Goal: Check status: Check status

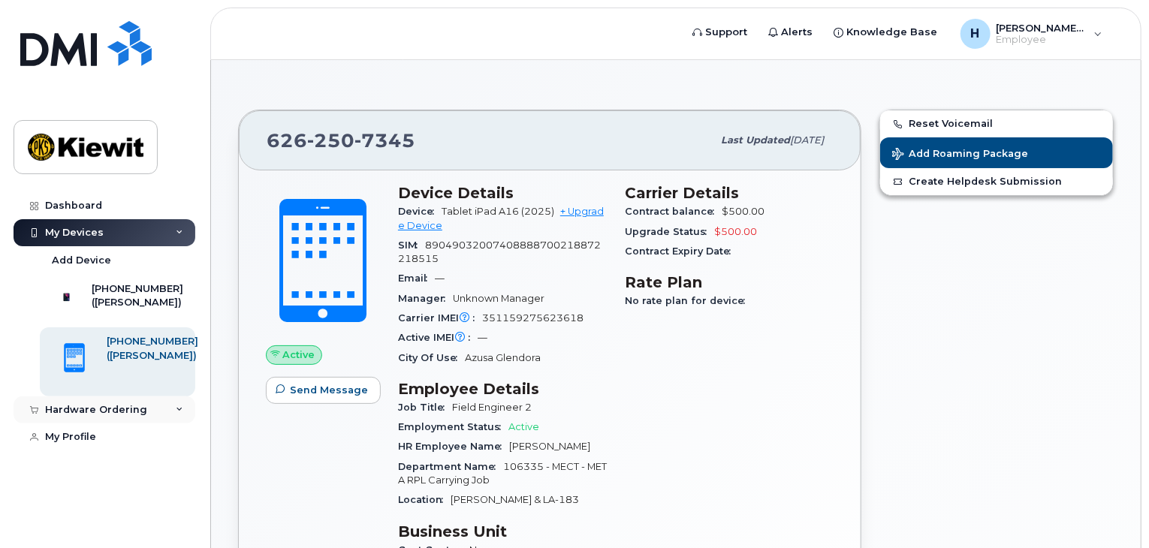
click at [127, 421] on div "Hardware Ordering" at bounding box center [105, 409] width 182 height 27
click at [99, 444] on div "My Orders" at bounding box center [79, 438] width 54 height 14
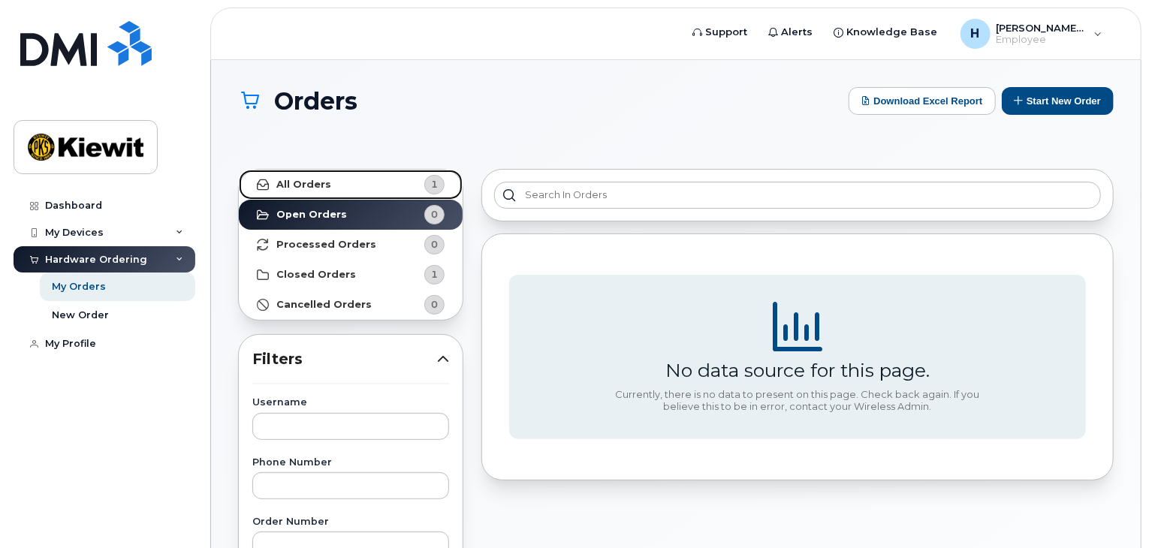
click at [385, 190] on link "All Orders 1" at bounding box center [351, 185] width 224 height 30
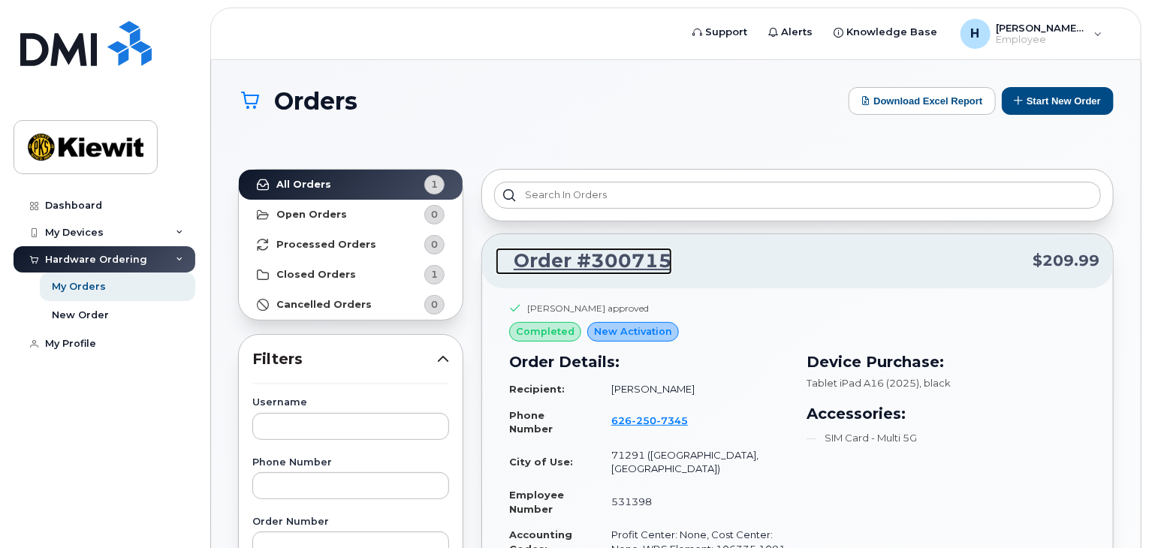
click at [646, 265] on link "Order #300715" at bounding box center [583, 261] width 176 height 27
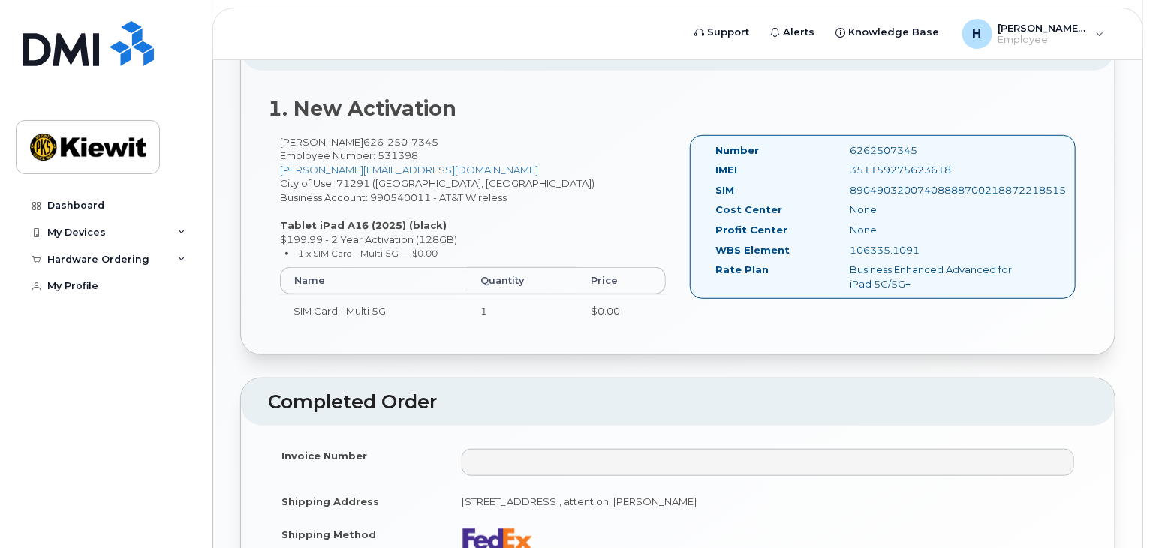
scroll to position [601, 0]
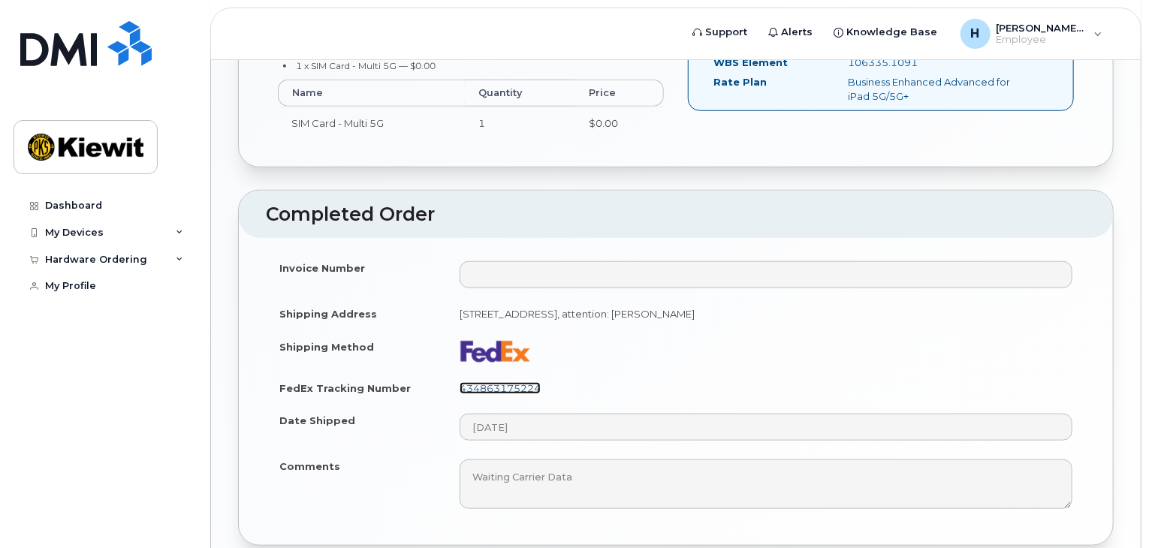
click at [498, 384] on link "434863175224" at bounding box center [499, 388] width 81 height 12
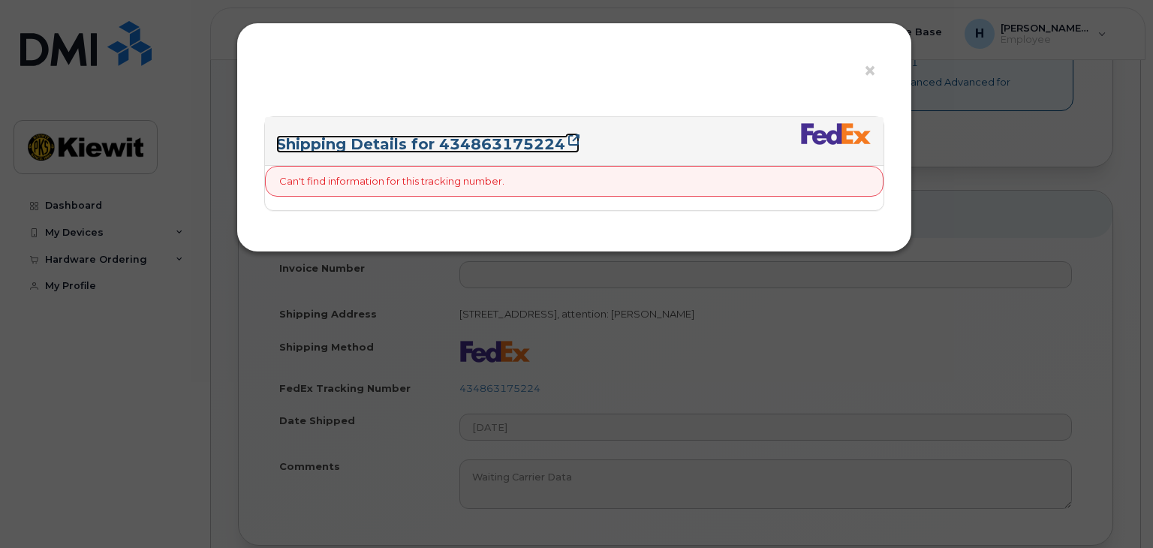
click at [480, 139] on link "Shipping Details for 434863175224" at bounding box center [427, 144] width 303 height 18
